Goal: Information Seeking & Learning: Compare options

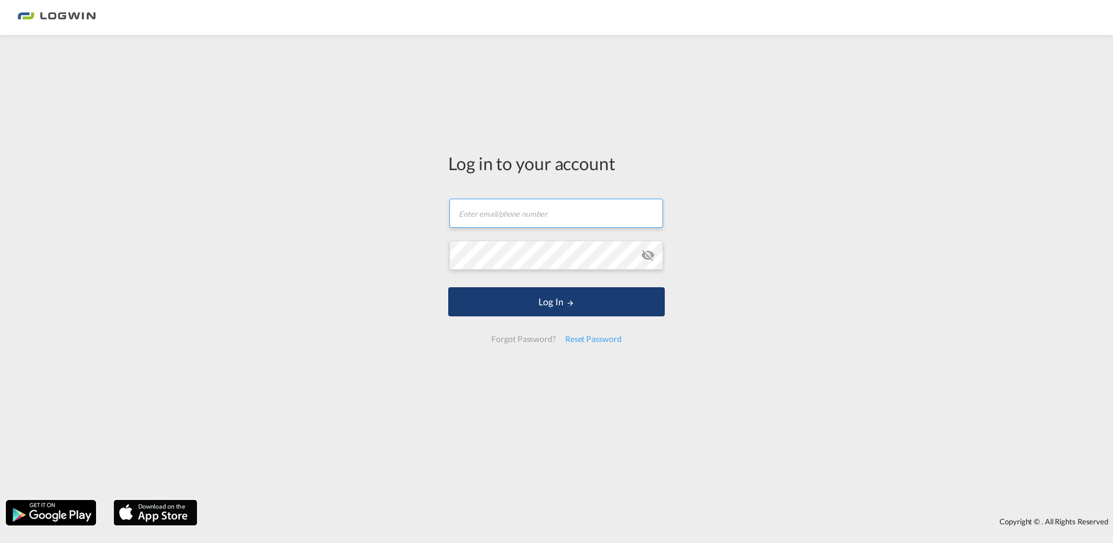
type input "[PERSON_NAME][EMAIL_ADDRESS][DOMAIN_NAME]"
click at [593, 296] on button "Log In" at bounding box center [556, 301] width 217 height 29
